Goal: Navigation & Orientation: Find specific page/section

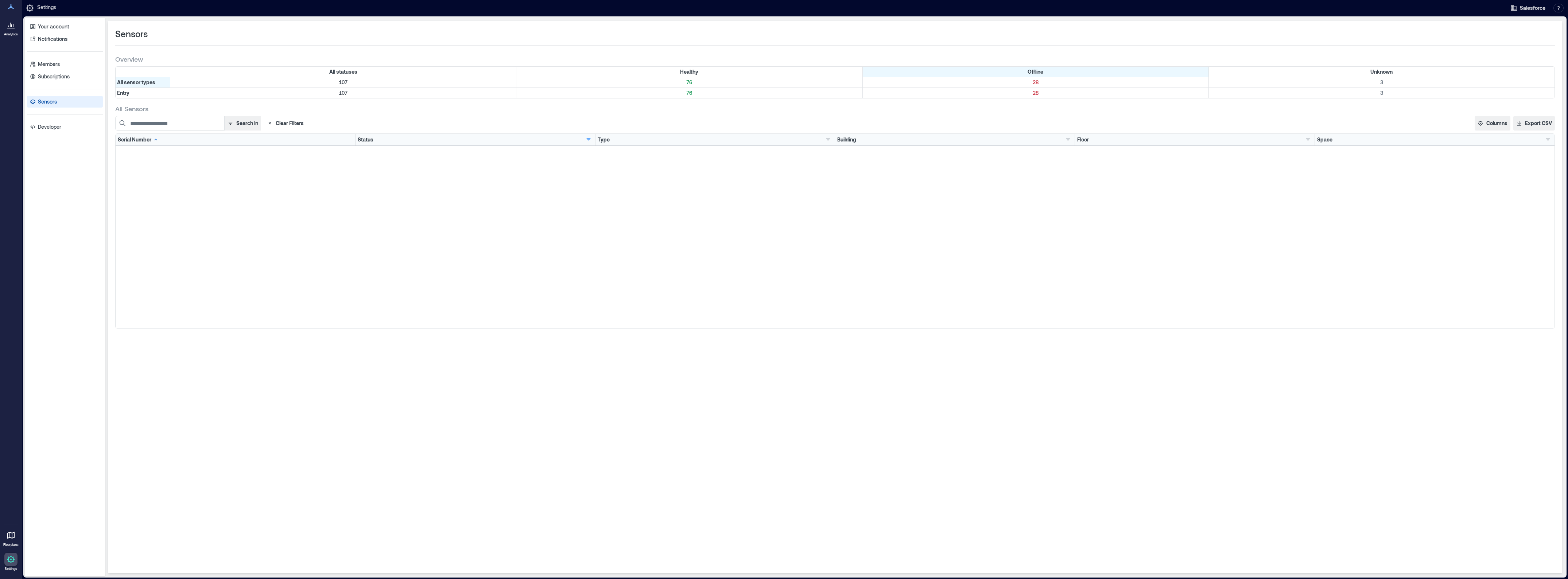
scroll to position [226, 0]
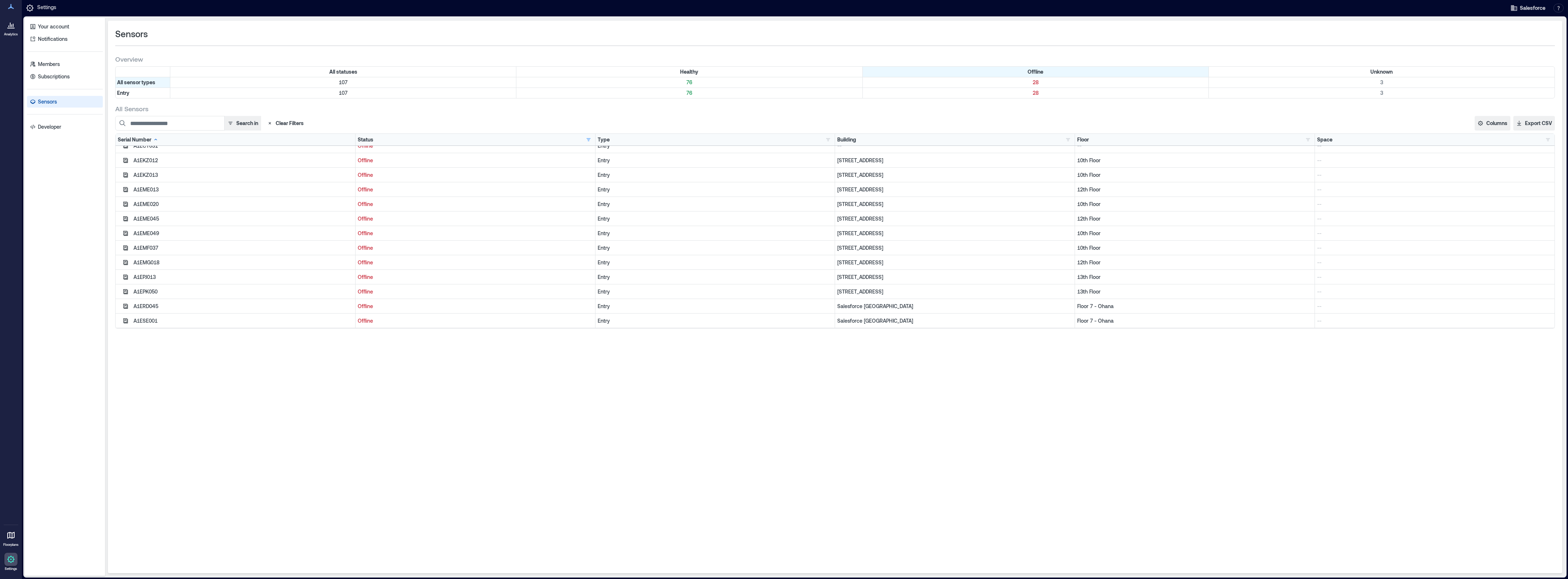
click at [58, 101] on link "Sensors" at bounding box center [65, 102] width 76 height 12
click at [1083, 303] on p "Floor 7 - Ohana" at bounding box center [1195, 306] width 235 height 7
click at [73, 40] on link "Notifications" at bounding box center [65, 39] width 76 height 12
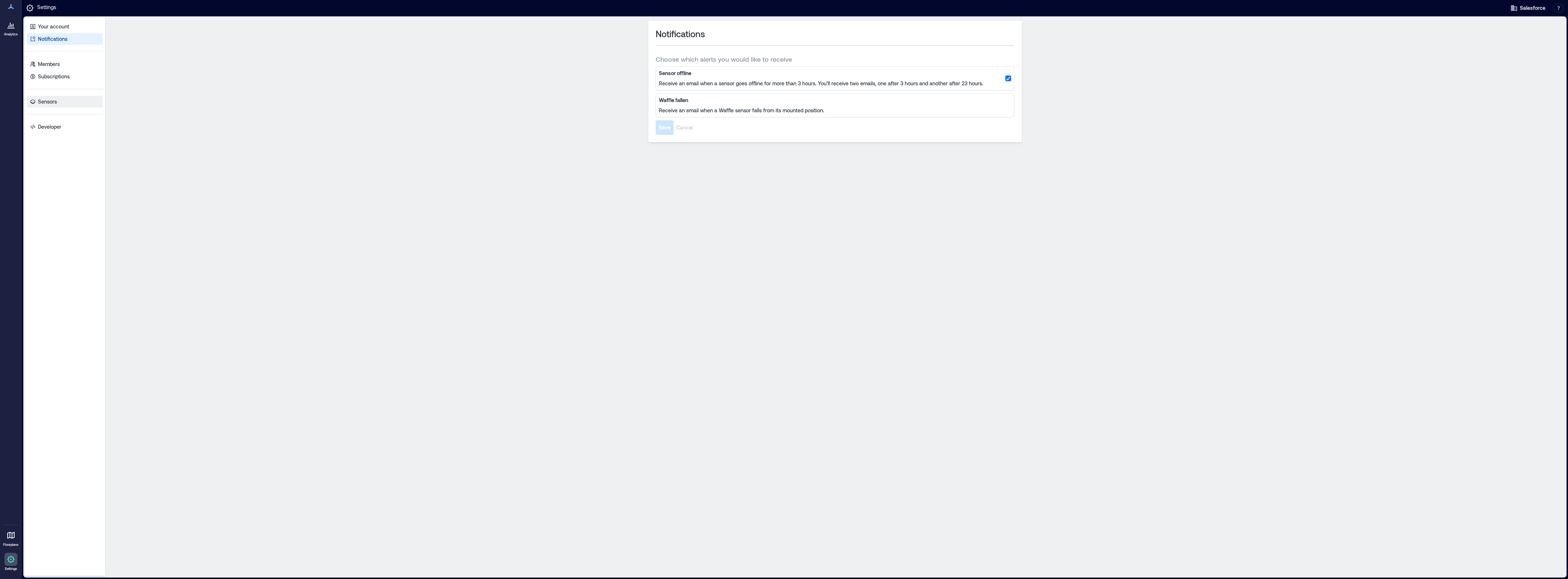
click at [64, 99] on link "Sensors" at bounding box center [65, 102] width 76 height 12
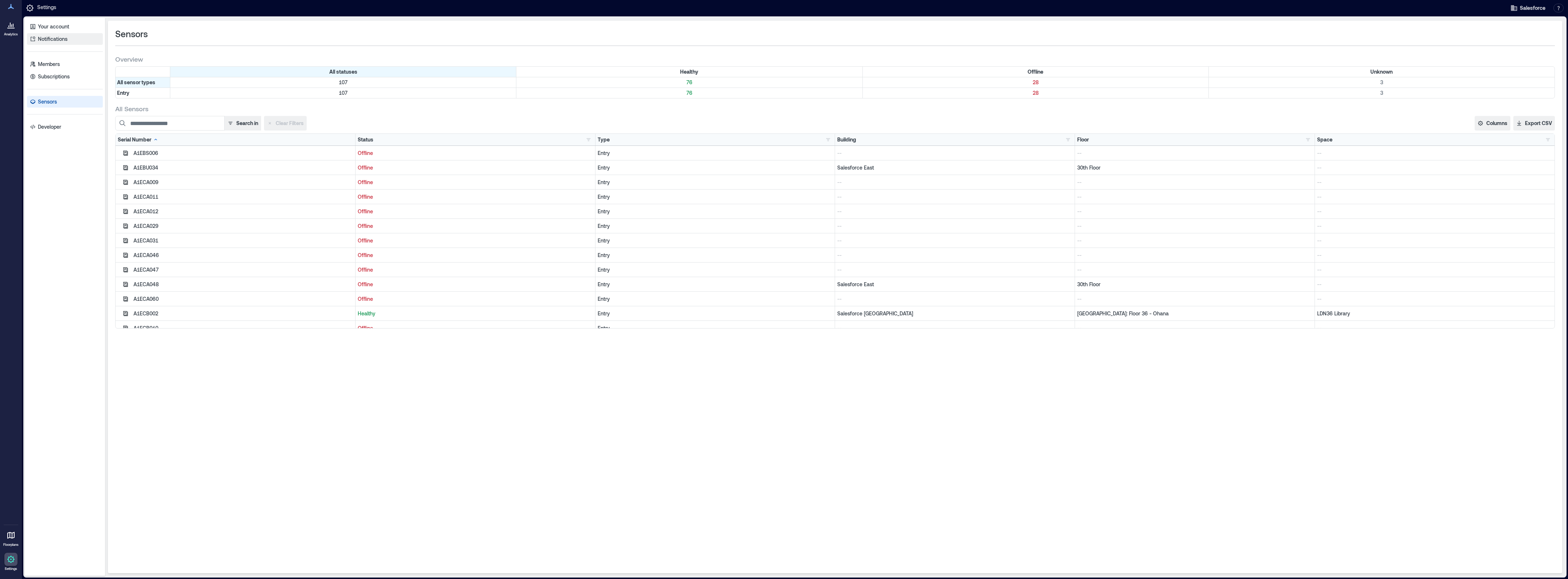
click at [80, 37] on link "Notifications" at bounding box center [65, 39] width 76 height 12
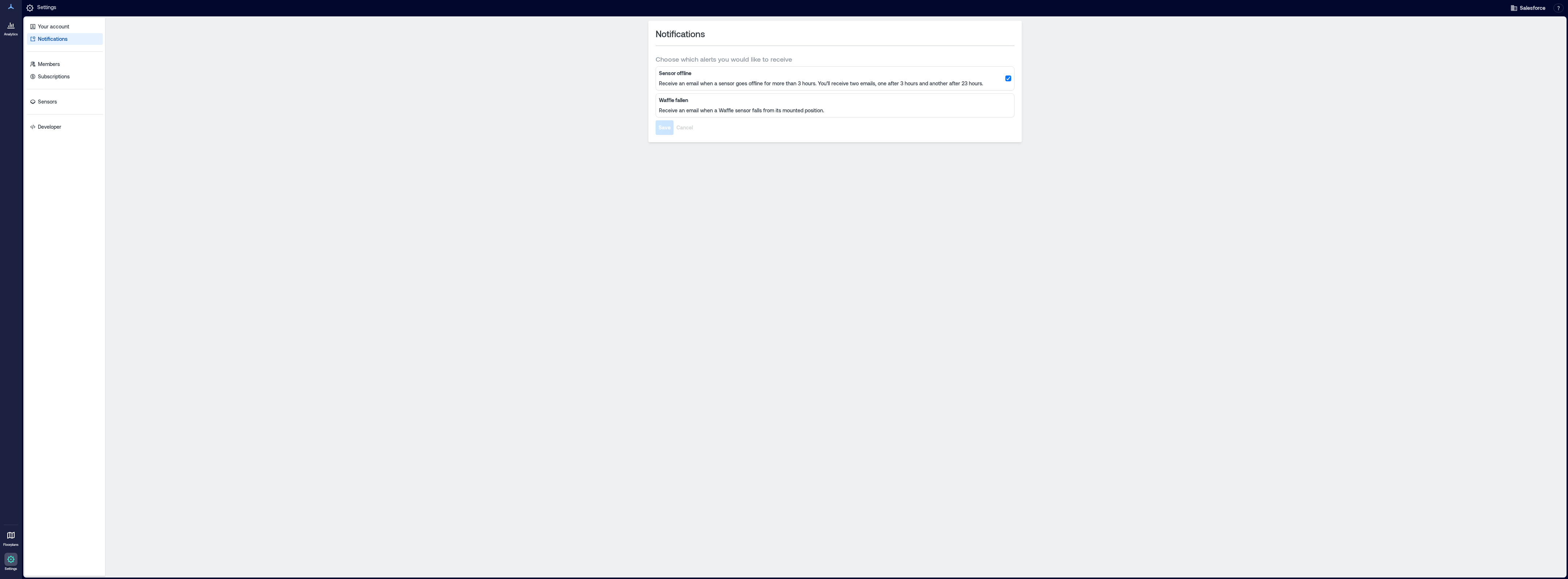
click at [14, 29] on icon at bounding box center [11, 25] width 9 height 9
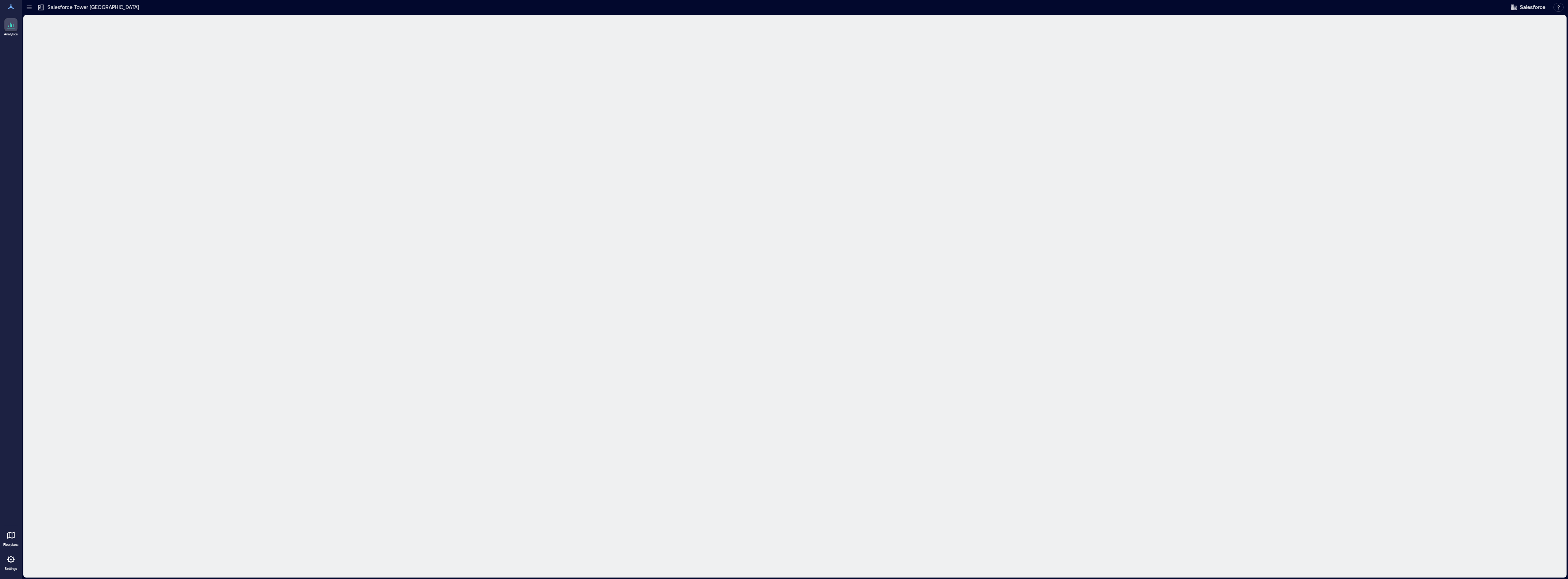
click at [9, 571] on p "Settings" at bounding box center [11, 569] width 12 height 4
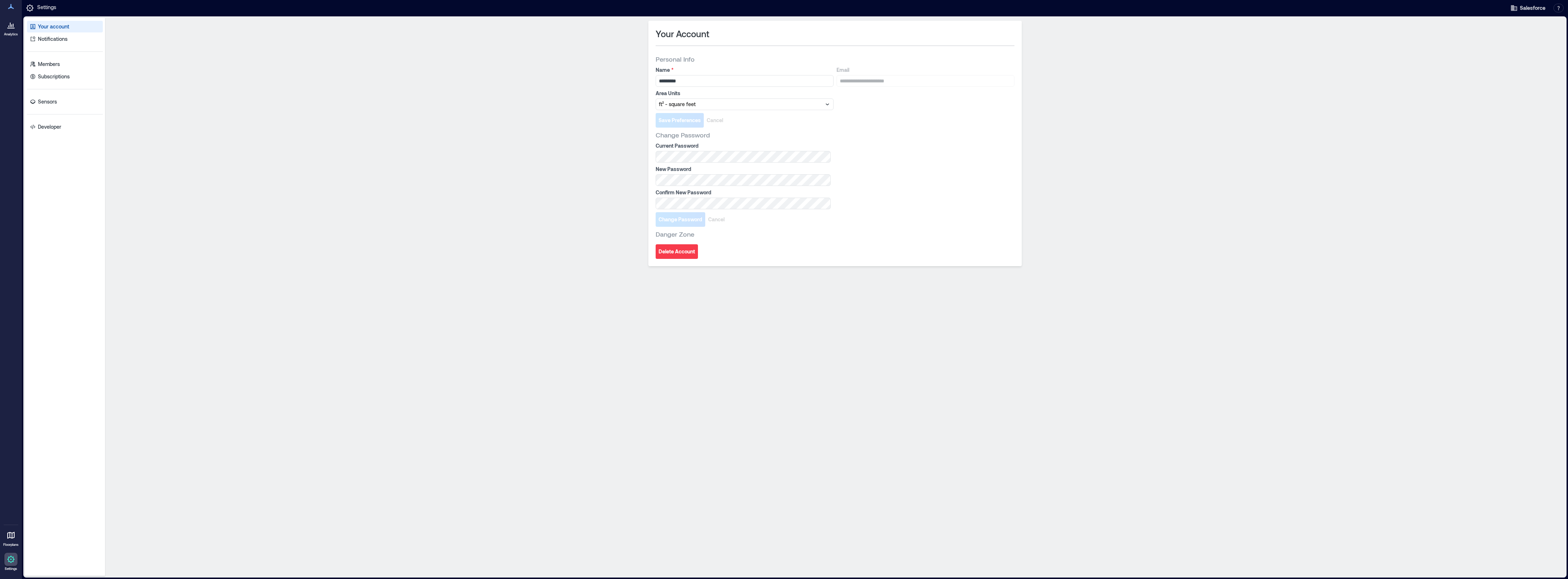
click at [75, 94] on div "Your account Notifications Members Subscriptions Sensors Developer" at bounding box center [65, 297] width 80 height 558
click at [62, 95] on div "Your account Notifications Members Subscriptions Sensors Developer" at bounding box center [65, 297] width 80 height 558
click at [58, 99] on link "Sensors" at bounding box center [65, 102] width 76 height 12
